Goal: Task Accomplishment & Management: Use online tool/utility

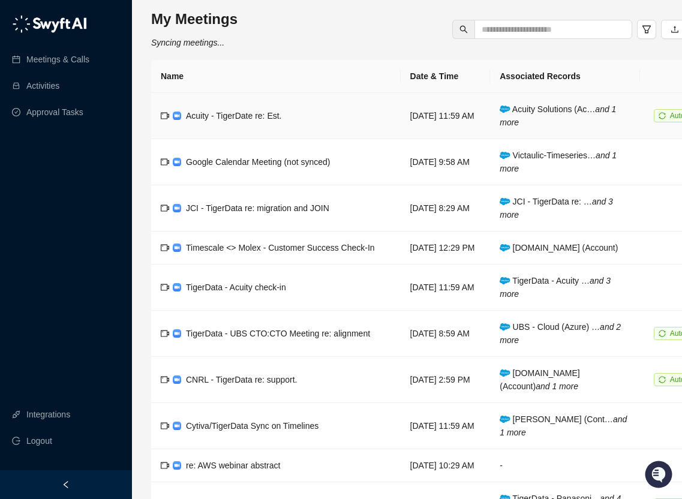
click at [228, 118] on span "Acuity - TigerDate re: Est." at bounding box center [234, 116] width 96 height 10
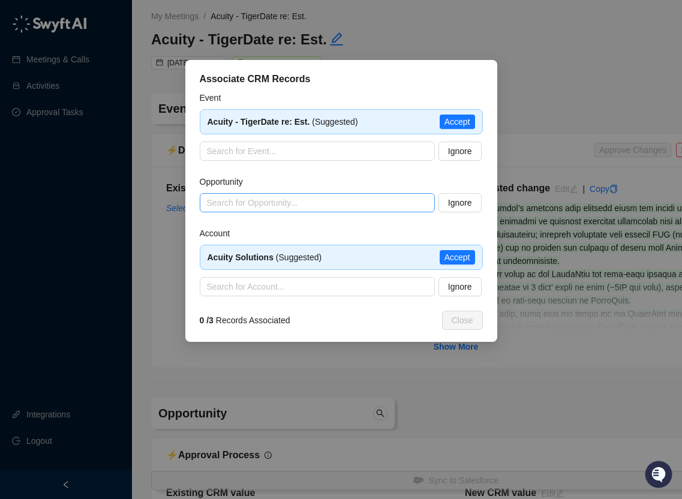
click at [400, 205] on input "search" at bounding box center [313, 203] width 213 height 18
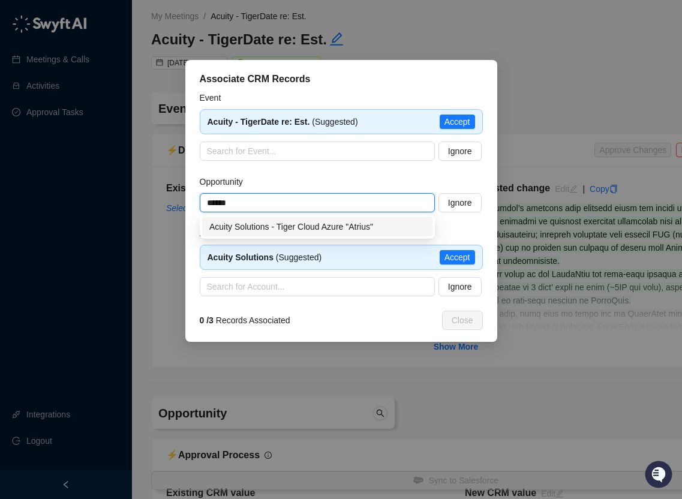
click at [376, 228] on div "Acuity Solutions - Tiger Cloud Azure "Atrius"" at bounding box center [317, 226] width 216 height 13
type input "**********"
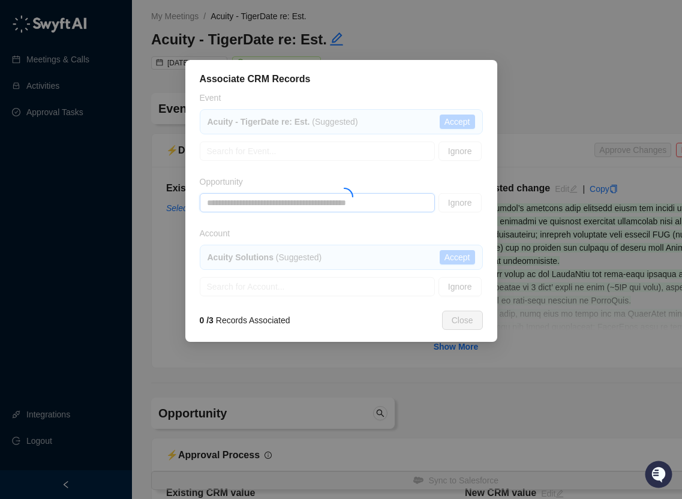
type textarea "**********"
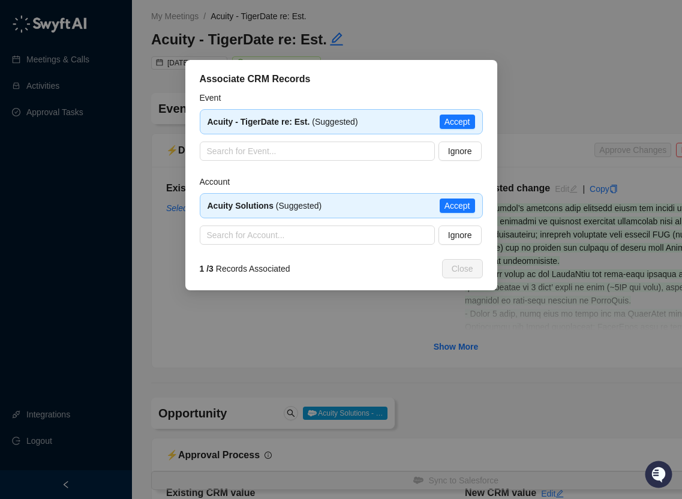
type input "**********"
click at [459, 206] on span "Accept" at bounding box center [457, 205] width 26 height 13
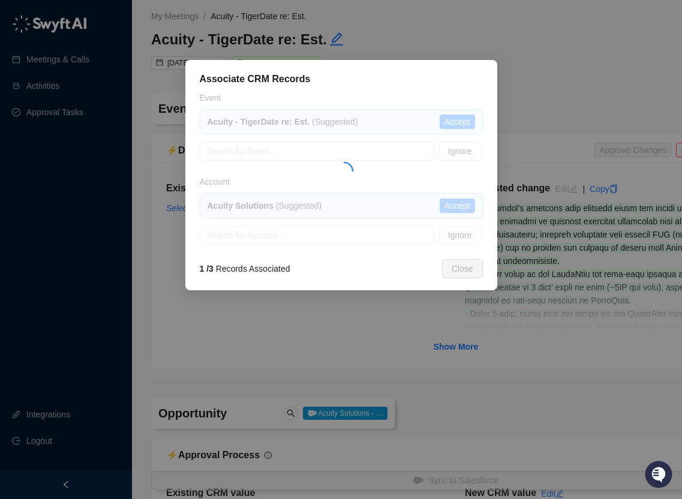
click at [468, 124] on div at bounding box center [341, 167] width 283 height 153
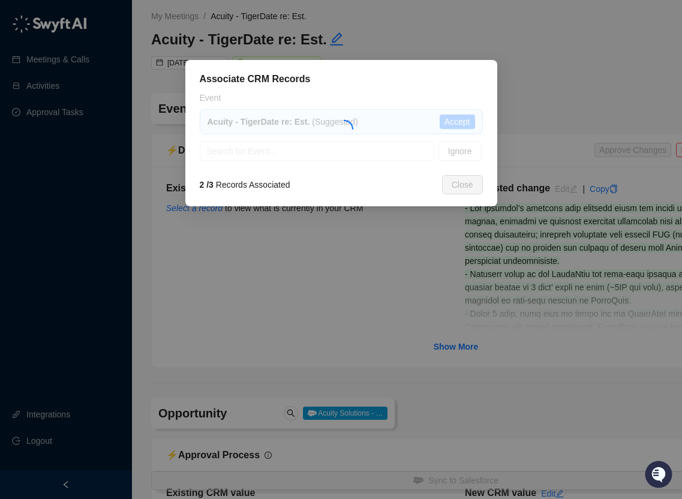
type textarea "**********"
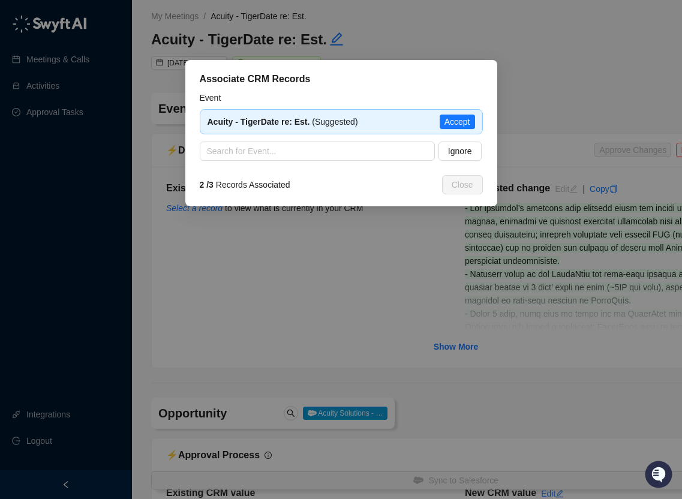
click at [468, 124] on span "Accept" at bounding box center [457, 121] width 26 height 13
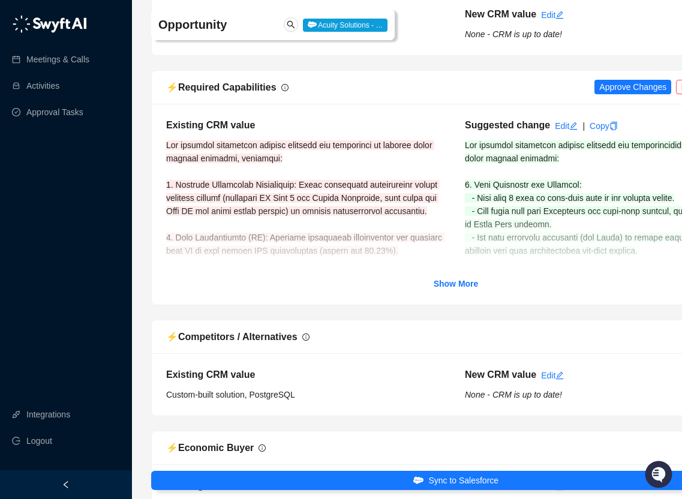
scroll to position [953, 0]
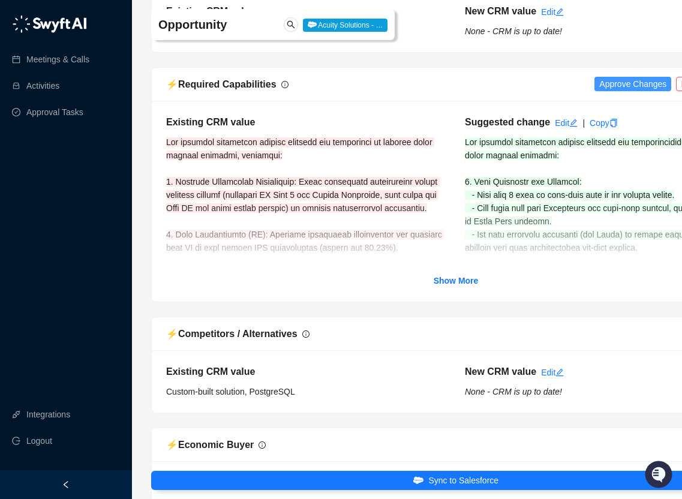
click at [625, 84] on span "Approve Changes" at bounding box center [632, 83] width 67 height 13
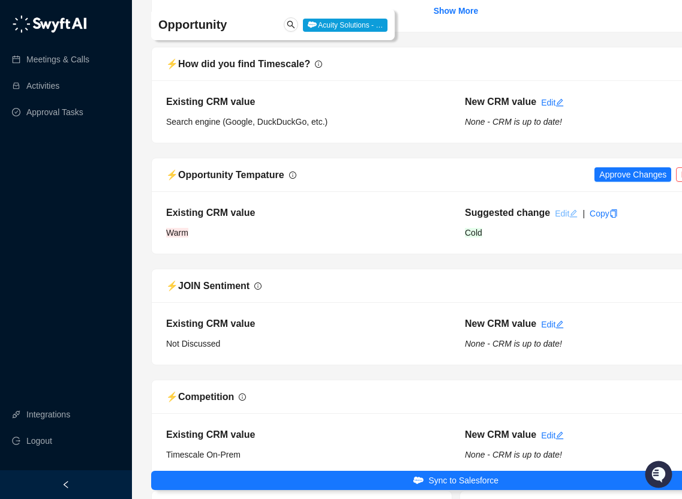
scroll to position [2461, 0]
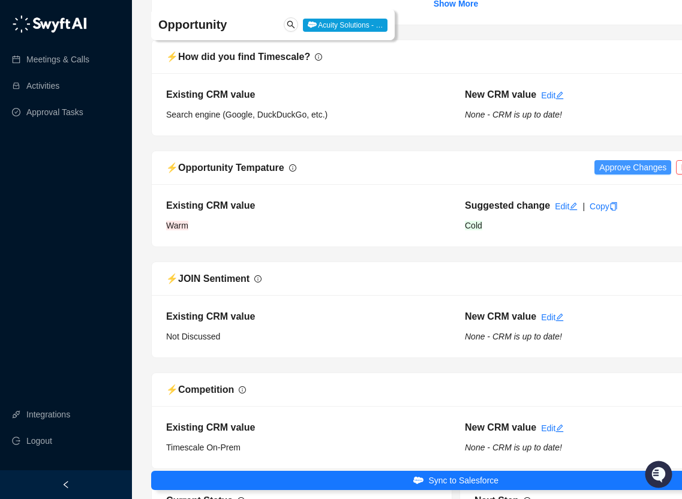
click at [603, 173] on span "Approve Changes" at bounding box center [632, 167] width 67 height 13
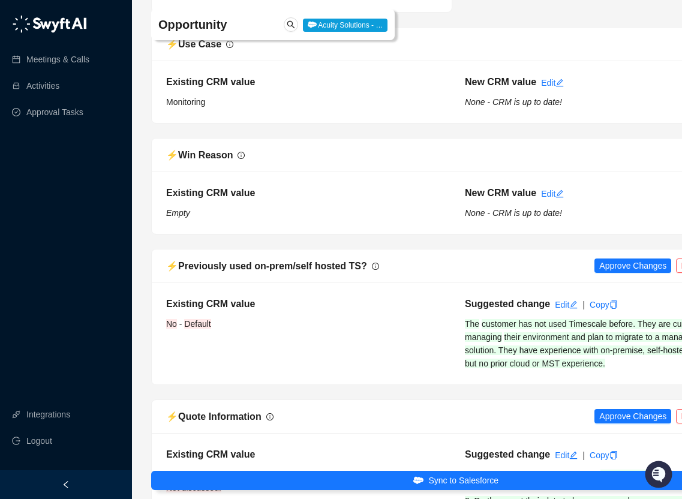
scroll to position [3101, 0]
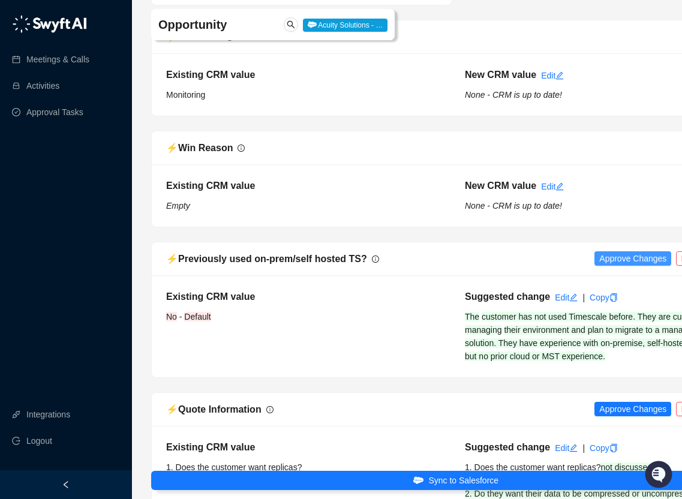
click at [600, 263] on span "Approve Changes" at bounding box center [632, 258] width 67 height 13
click at [605, 411] on span "Approve Changes" at bounding box center [632, 408] width 67 height 13
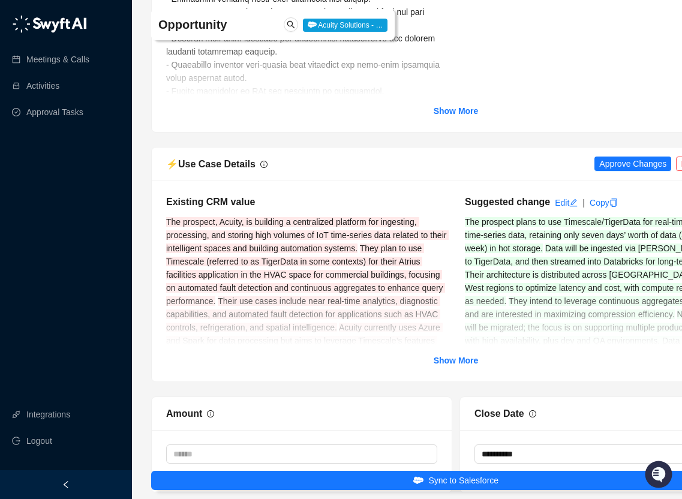
scroll to position [3881, 0]
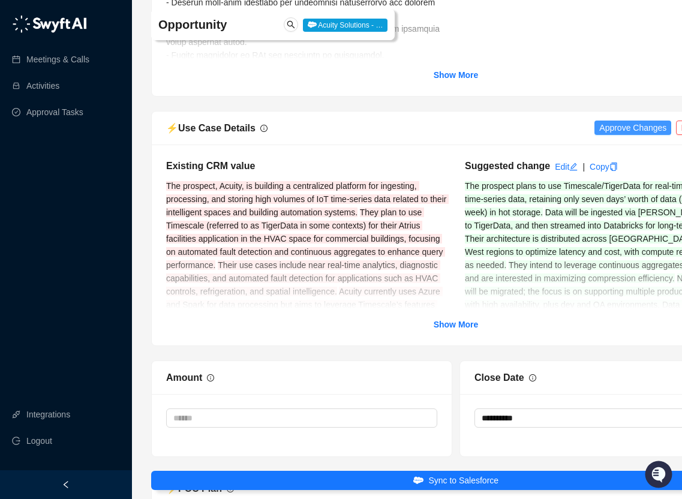
click at [624, 129] on span "Approve Changes" at bounding box center [632, 127] width 67 height 13
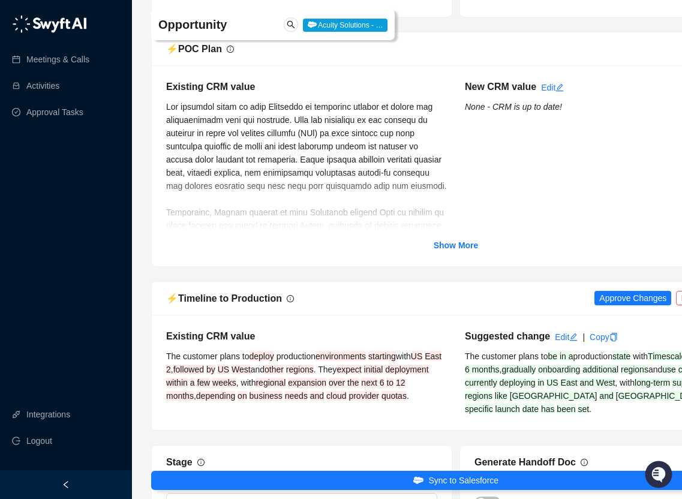
scroll to position [4338, 0]
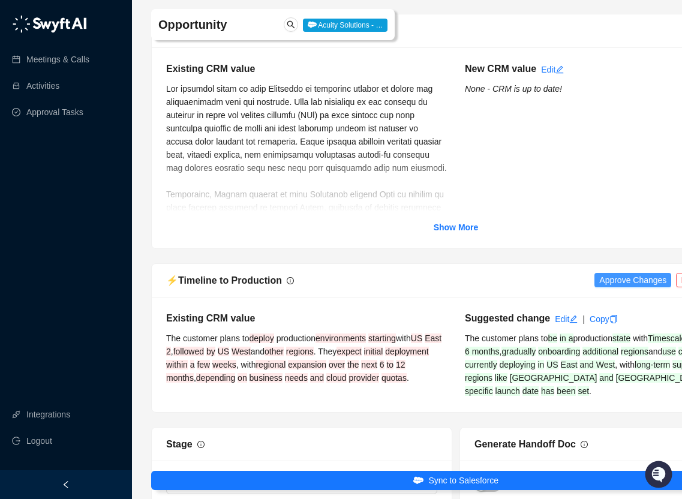
click at [601, 281] on span "Approve Changes" at bounding box center [632, 279] width 67 height 13
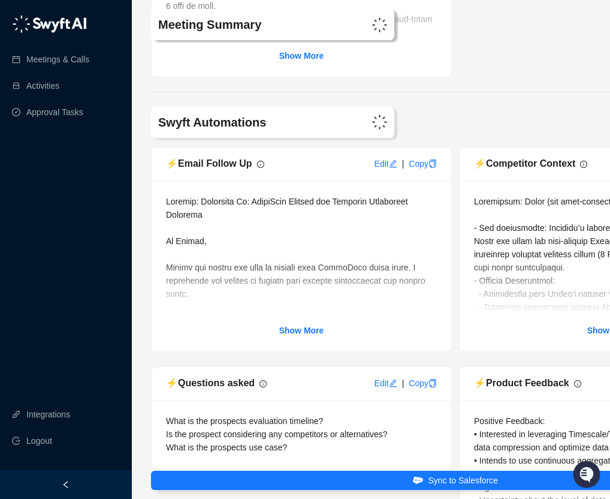
scroll to position [6019, 0]
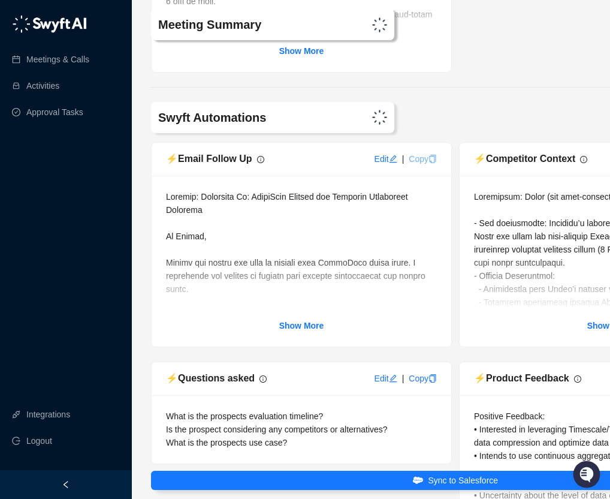
click at [418, 156] on link "Copy" at bounding box center [423, 159] width 28 height 10
click at [422, 161] on link "Copy" at bounding box center [423, 159] width 28 height 10
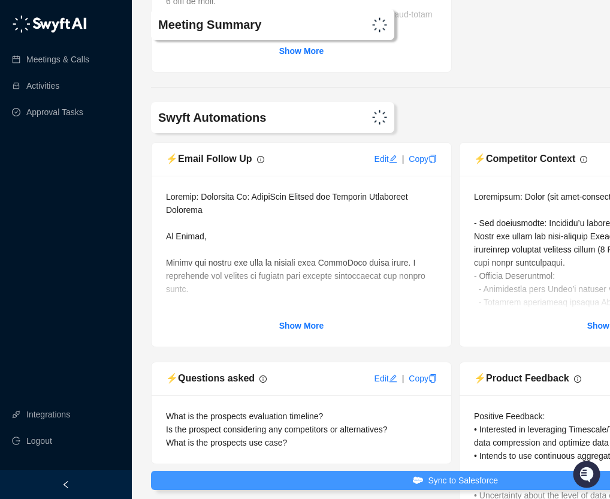
click at [314, 480] on button "Sync to Salesforce" at bounding box center [455, 480] width 609 height 19
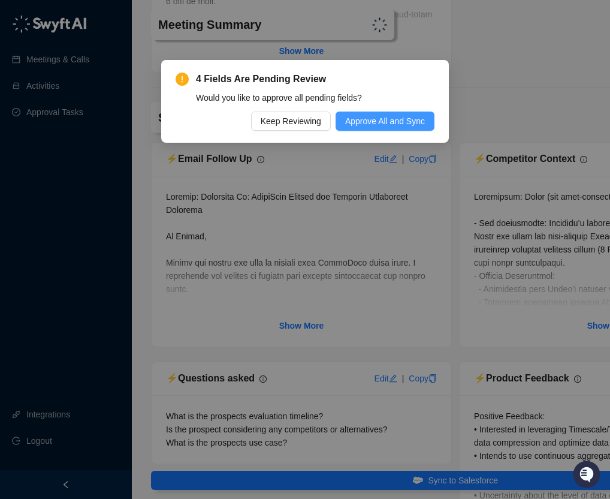
click at [355, 121] on span "Approve All and Sync" at bounding box center [385, 120] width 80 height 13
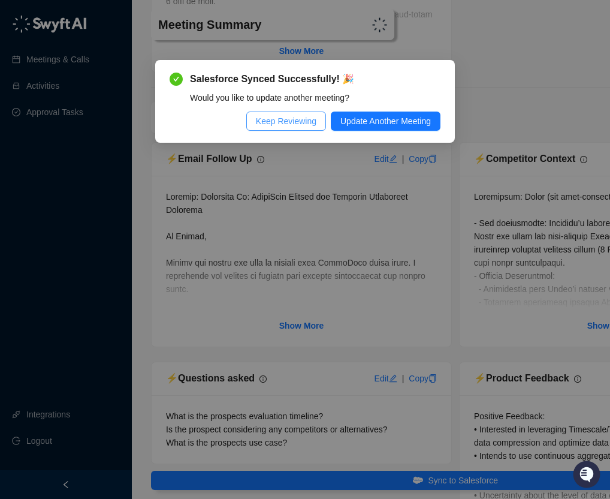
click at [301, 117] on span "Keep Reviewing" at bounding box center [286, 120] width 61 height 13
